Goal: Browse casually

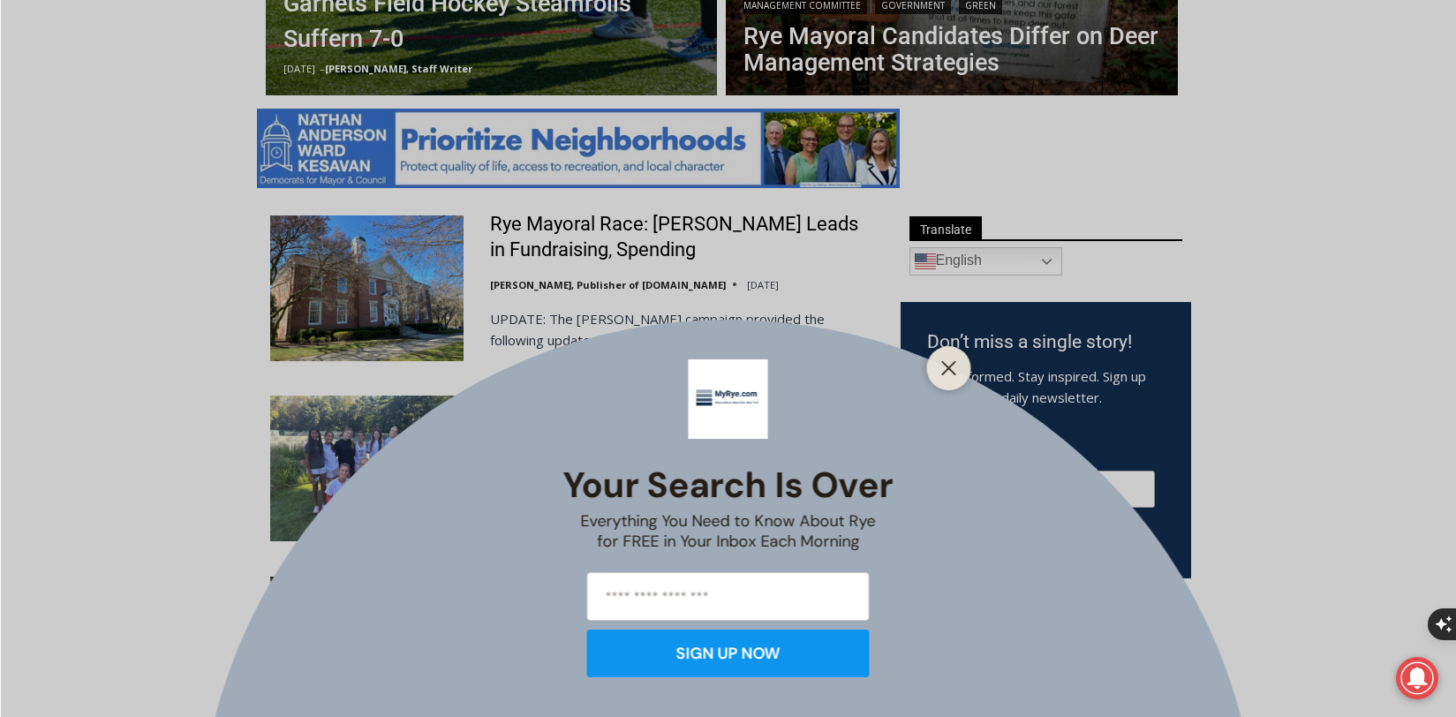
click at [941, 368] on icon "Close" at bounding box center [949, 368] width 16 height 16
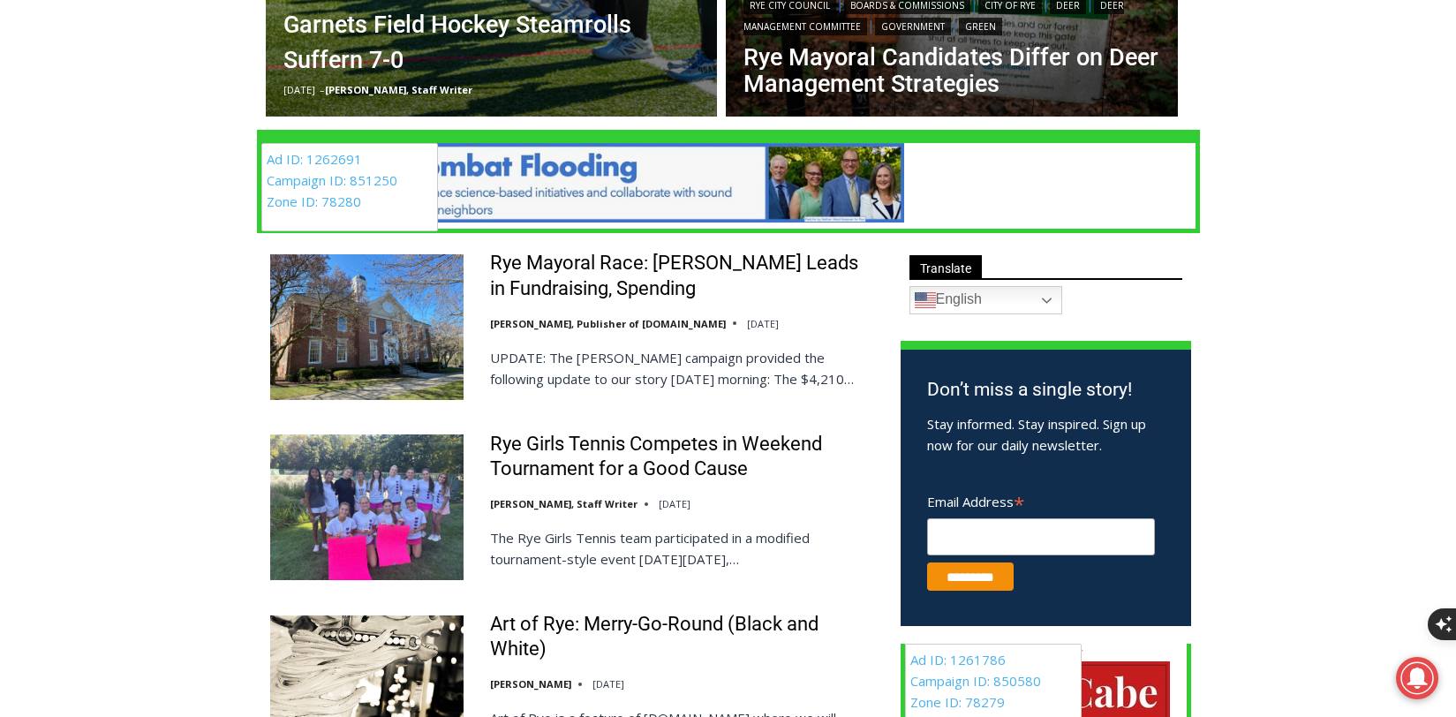
scroll to position [864, 0]
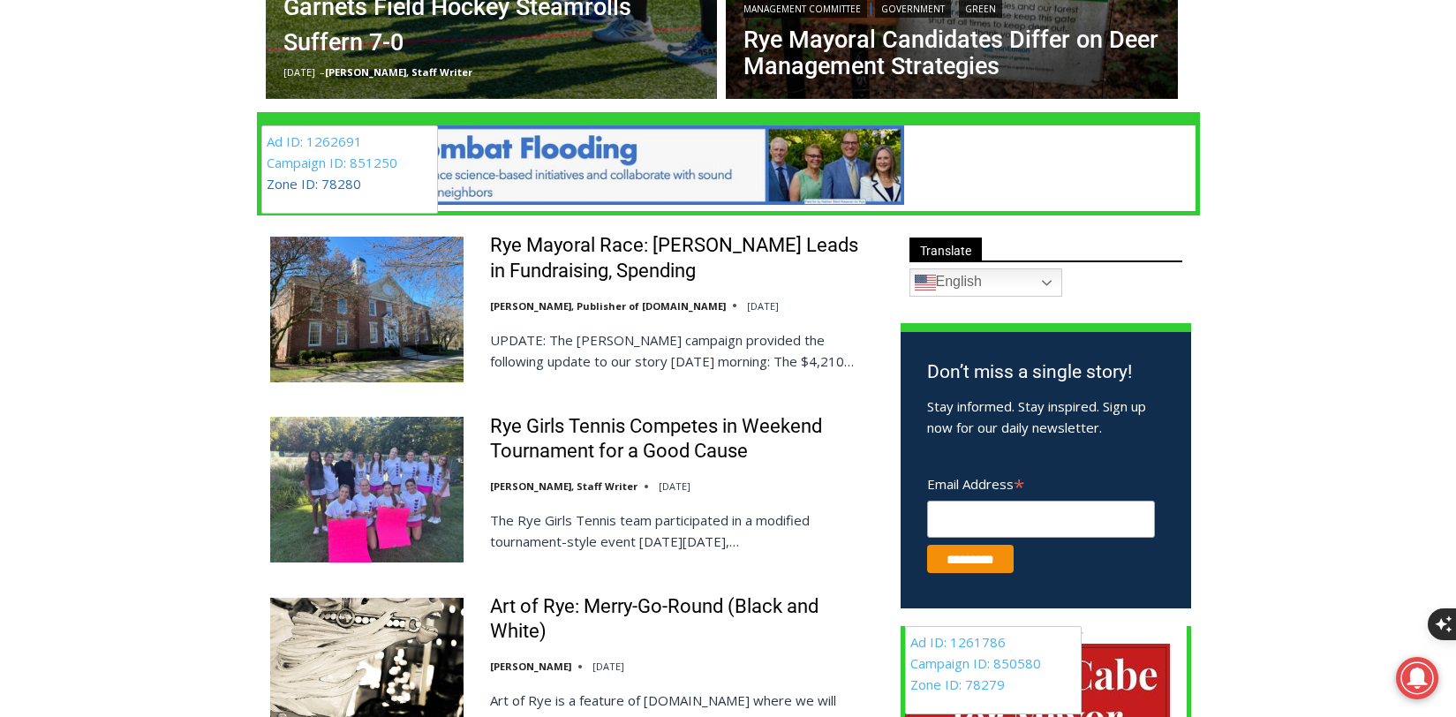
click at [310, 181] on link "Zone ID: 78280" at bounding box center [314, 184] width 94 height 18
